Goal: Task Accomplishment & Management: Use online tool/utility

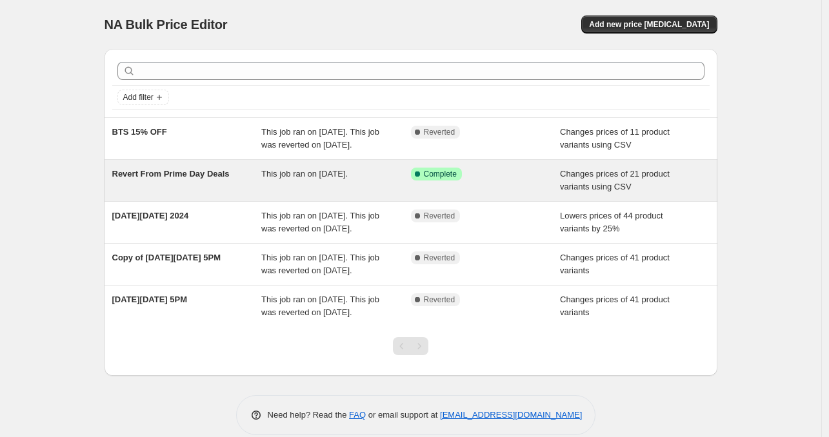
click at [501, 181] on div "Success Complete Complete" at bounding box center [476, 174] width 130 height 13
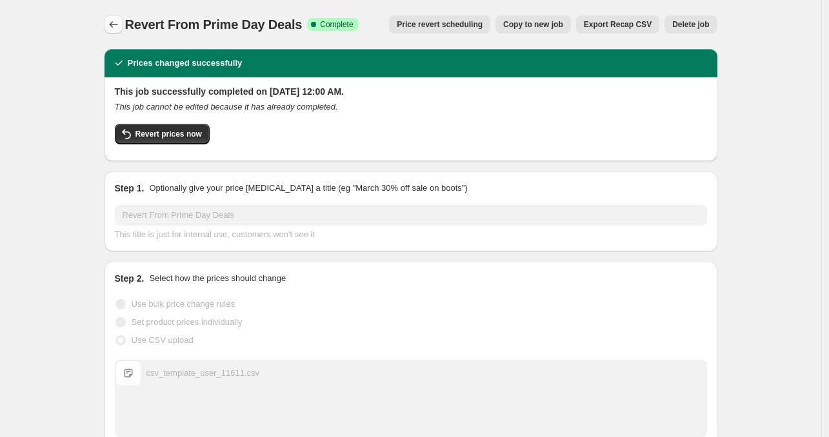
click at [119, 23] on icon "Price change jobs" at bounding box center [113, 24] width 13 height 13
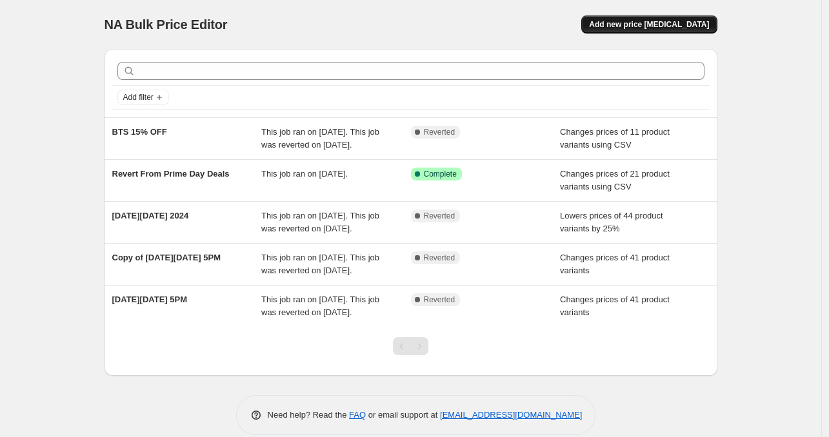
click at [655, 17] on button "Add new price [MEDICAL_DATA]" at bounding box center [648, 24] width 135 height 18
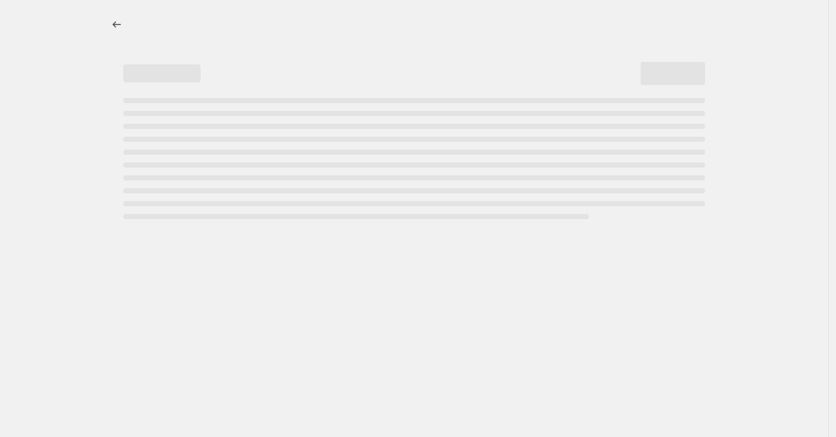
select select "percentage"
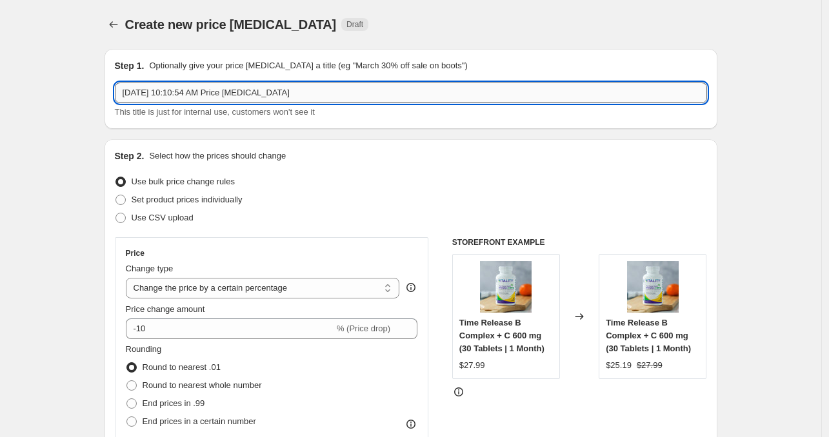
click at [344, 95] on input "[DATE] 10:10:54 AM Price [MEDICAL_DATA]" at bounding box center [411, 93] width 592 height 21
paste input "Thankgiving Deals"
click at [148, 92] on input "Thankgiving Deals | [DATE] 10:10:54 AM" at bounding box center [411, 93] width 592 height 21
type input "[DATE] Deals | [DATE] 10:10:54 AM"
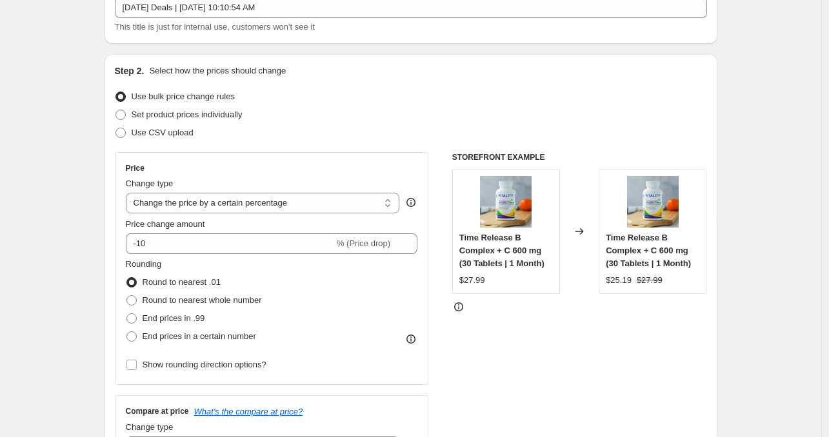
scroll to position [144, 0]
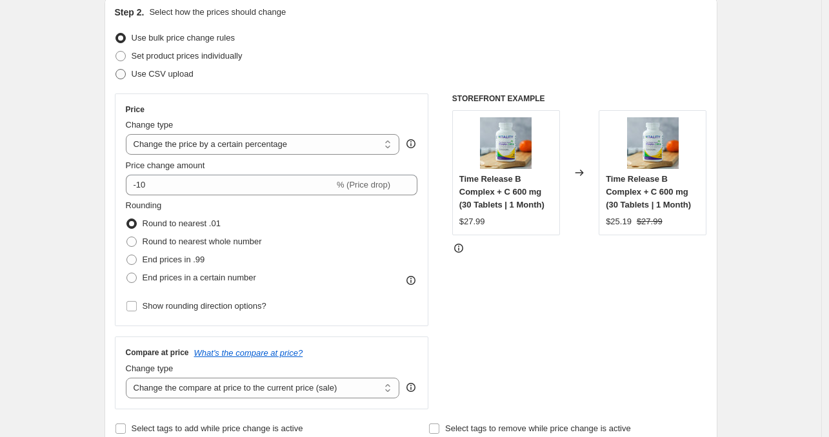
click at [173, 74] on span "Use CSV upload" at bounding box center [163, 74] width 62 height 10
click at [116, 70] on input "Use CSV upload" at bounding box center [115, 69] width 1 height 1
radio input "true"
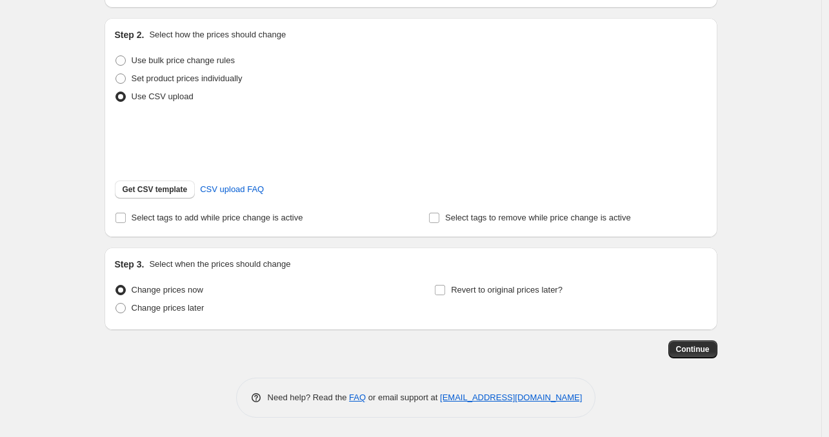
scroll to position [137, 0]
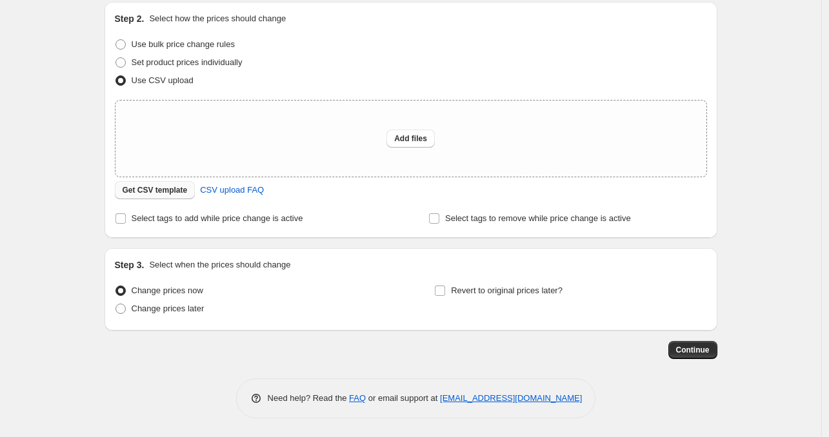
click at [182, 188] on span "Get CSV template" at bounding box center [155, 190] width 65 height 10
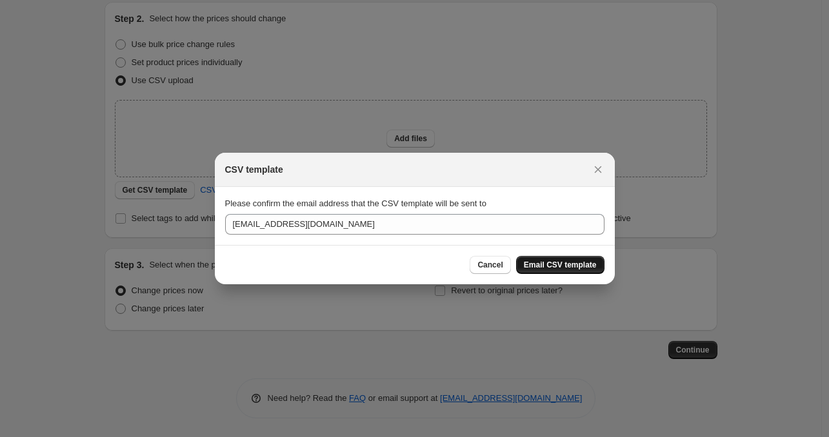
click at [566, 266] on span "Email CSV template" at bounding box center [560, 265] width 73 height 10
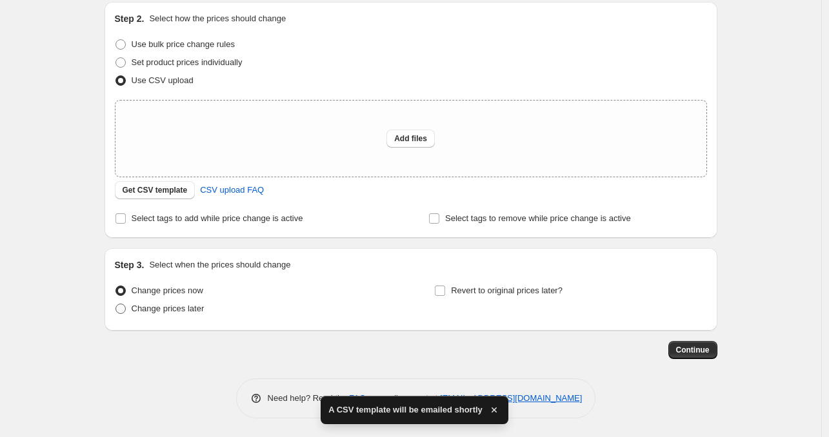
click at [186, 313] on span "Change prices later" at bounding box center [168, 309] width 73 height 10
click at [116, 304] on input "Change prices later" at bounding box center [115, 304] width 1 height 1
radio input "true"
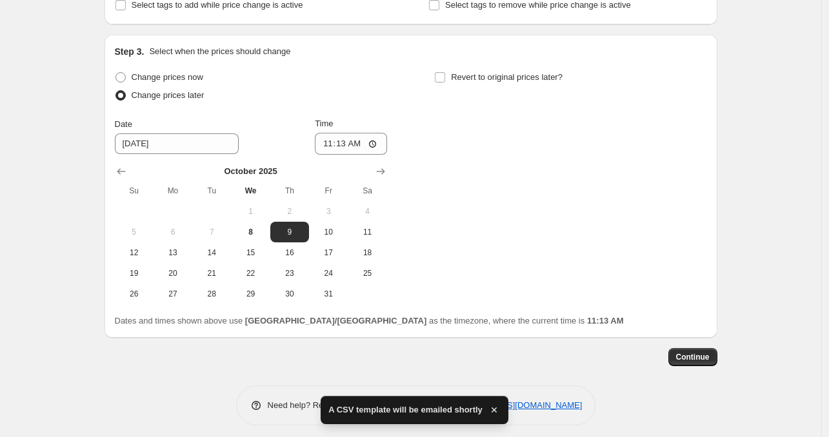
scroll to position [351, 0]
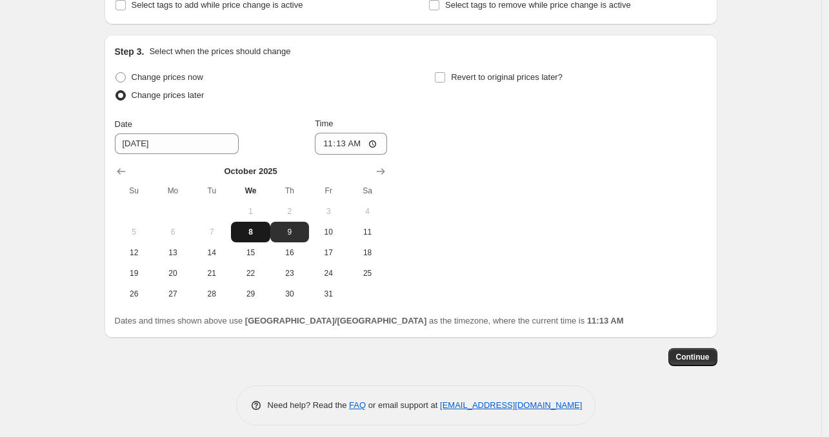
click at [255, 228] on span "8" at bounding box center [250, 232] width 28 height 10
type input "[DATE]"
click at [358, 143] on input "11:13" at bounding box center [351, 144] width 72 height 22
click at [330, 143] on input "11:13" at bounding box center [351, 144] width 72 height 22
type input "17:00"
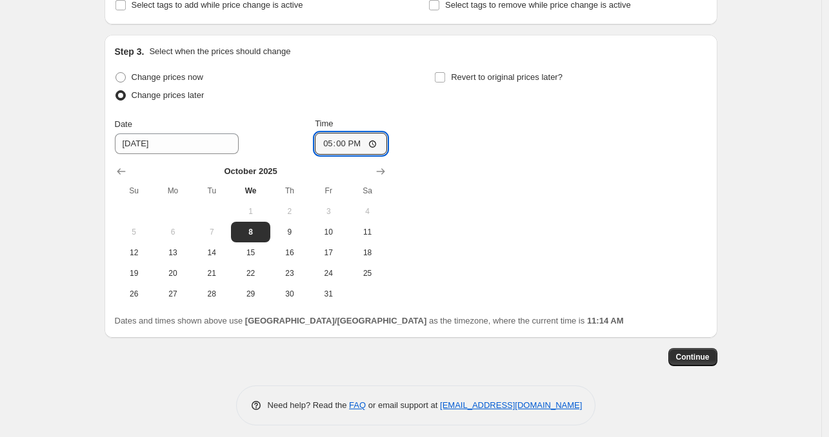
click at [560, 166] on div "Change prices now Change prices later Date [DATE] Time 17:00 [DATE] Su Mo Tu We…" at bounding box center [411, 186] width 592 height 236
click at [445, 77] on input "Revert to original prices later?" at bounding box center [440, 77] width 10 height 10
checkbox input "true"
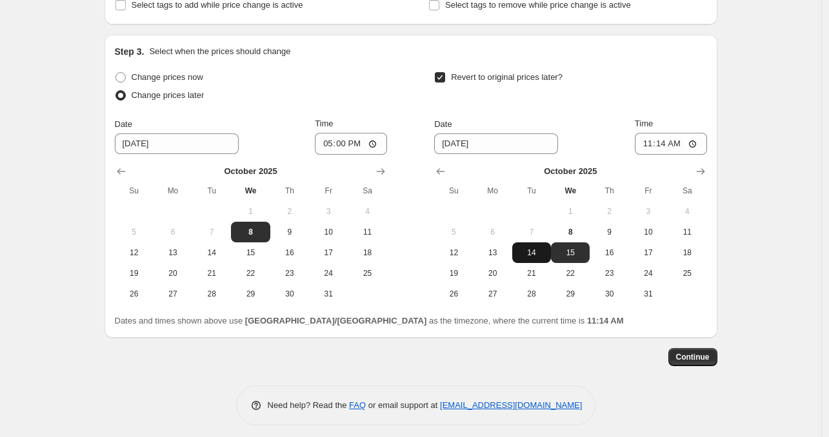
click at [533, 253] on span "14" at bounding box center [531, 253] width 28 height 10
type input "[DATE]"
click at [660, 146] on input "11:14" at bounding box center [671, 144] width 72 height 22
type input "23:59"
click at [753, 54] on div "Create new price [MEDICAL_DATA]. This page is ready Create new price [MEDICAL_D…" at bounding box center [410, 47] width 821 height 796
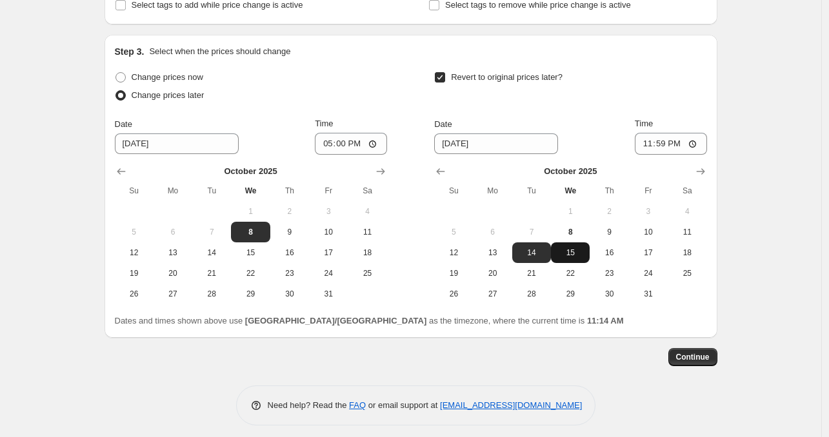
click at [570, 252] on span "15" at bounding box center [570, 253] width 28 height 10
type input "[DATE]"
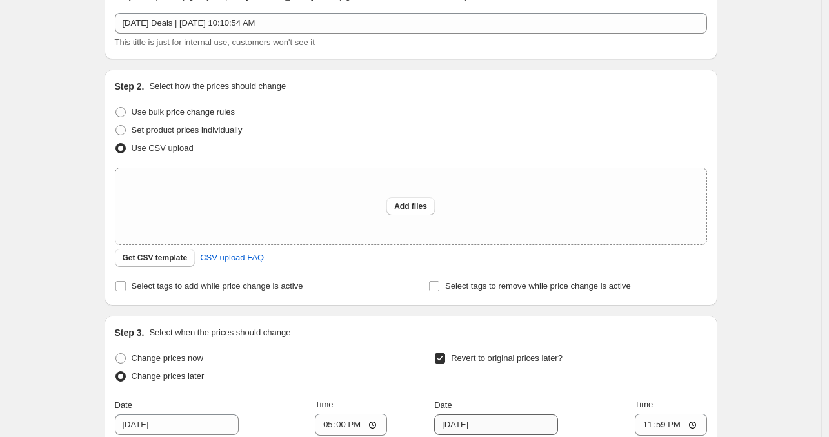
scroll to position [0, 0]
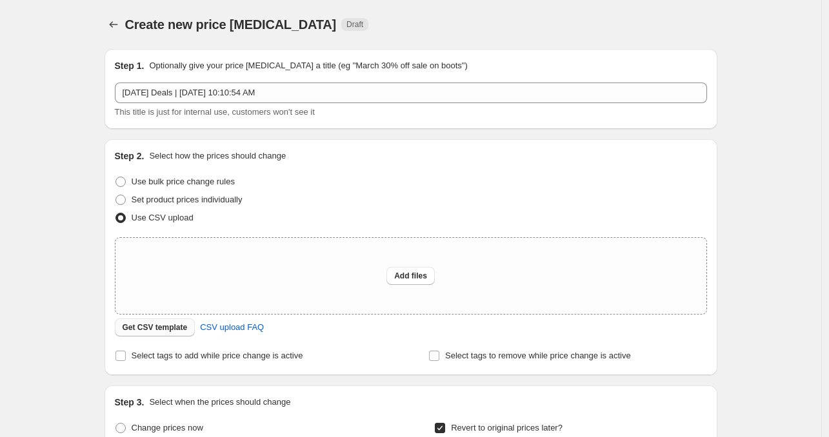
click at [173, 332] on span "Get CSV template" at bounding box center [155, 327] width 65 height 10
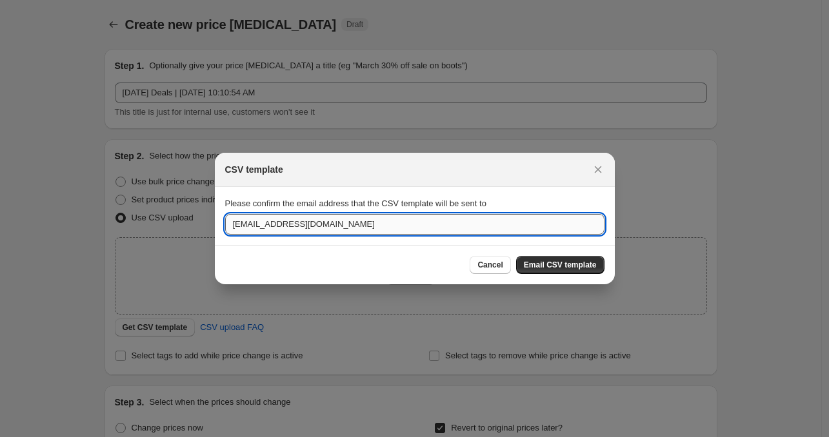
click at [440, 223] on input "[EMAIL_ADDRESS][DOMAIN_NAME]" at bounding box center [414, 224] width 379 height 21
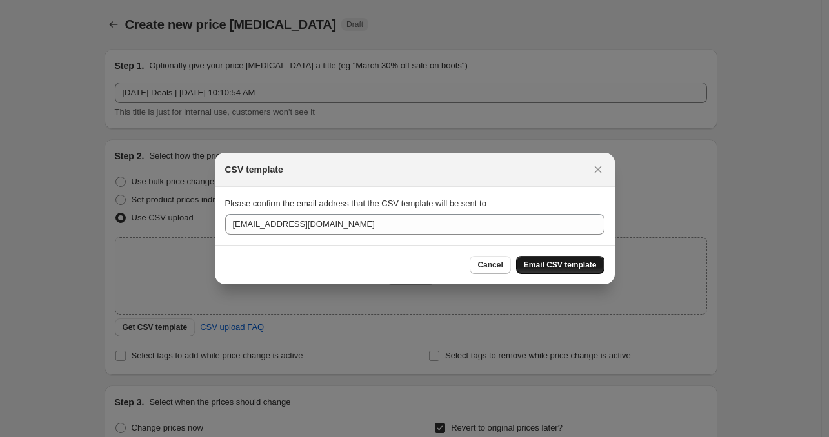
click at [558, 270] on span "Email CSV template" at bounding box center [560, 265] width 73 height 10
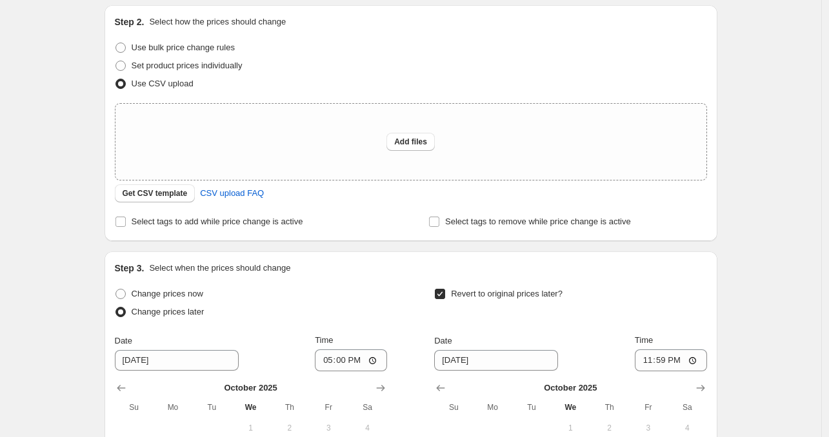
scroll to position [151, 0]
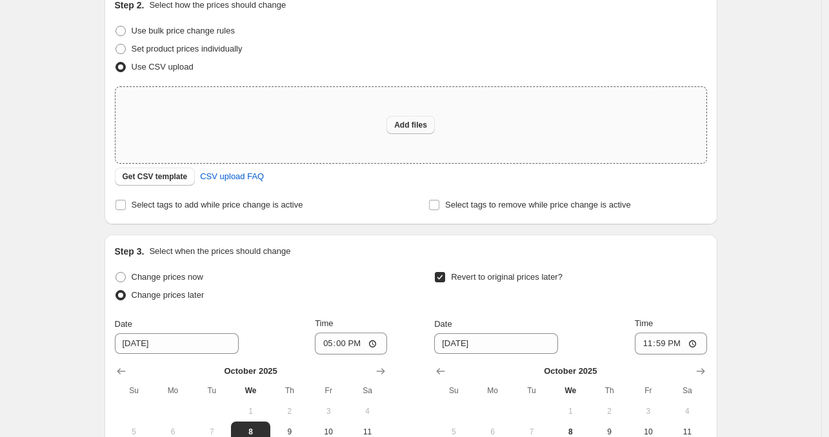
click at [413, 124] on span "Add files" at bounding box center [410, 125] width 33 height 10
type input "C:\fakepath\[DATE] Promo [DATE]-Bulk Price Changes_csv_template_Shopify.csv"
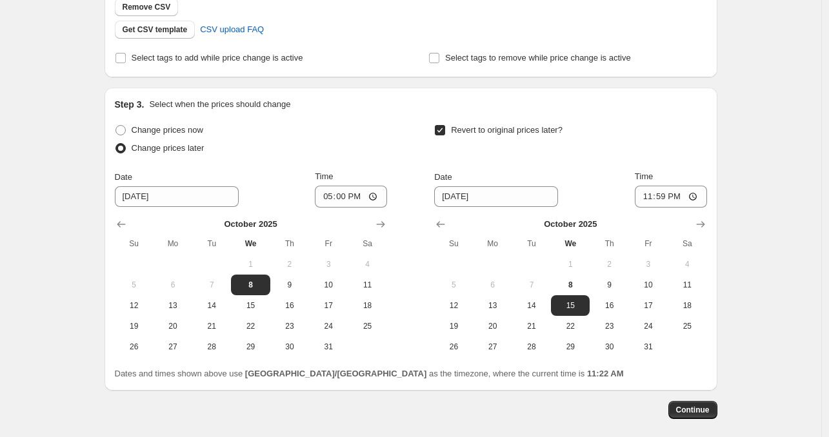
scroll to position [368, 0]
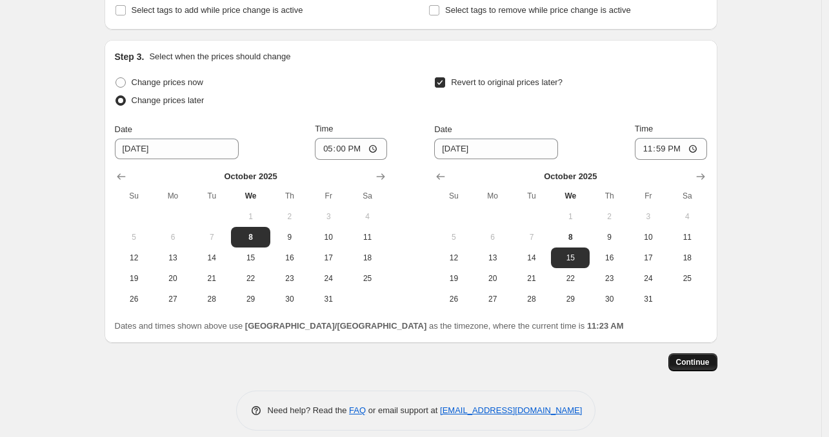
click at [685, 360] on span "Continue" at bounding box center [693, 362] width 34 height 10
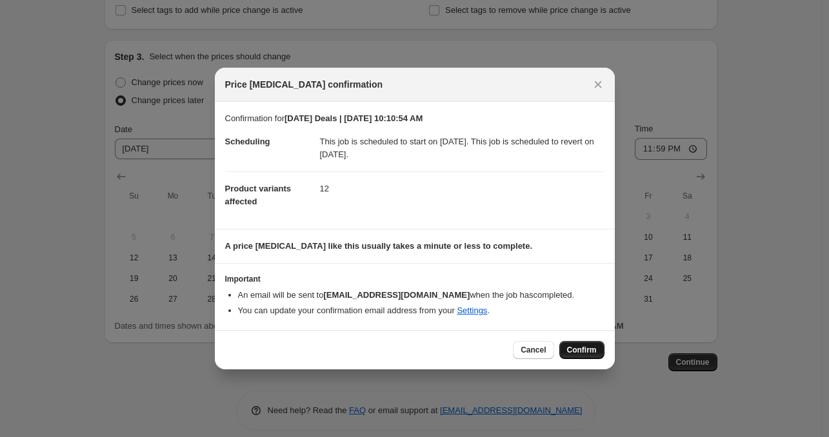
click at [584, 349] on span "Confirm" at bounding box center [582, 350] width 30 height 10
type input "[DATE] Deals | [DATE] 10:10:54 AM"
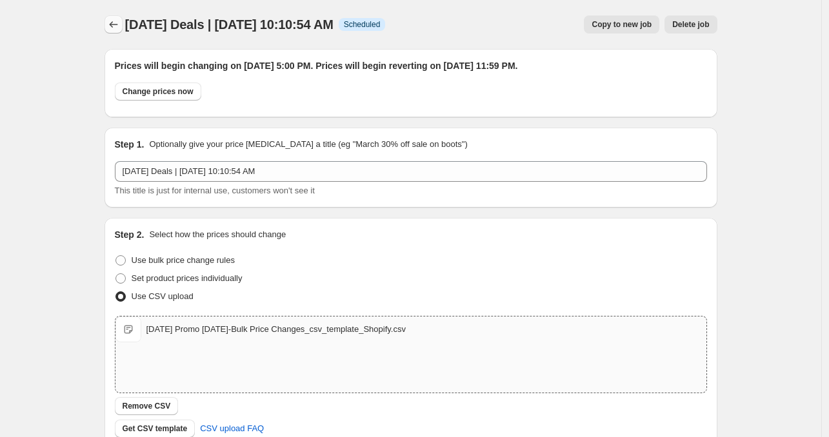
click at [116, 24] on icon "Price change jobs" at bounding box center [113, 24] width 13 height 13
